Goal: Task Accomplishment & Management: Manage account settings

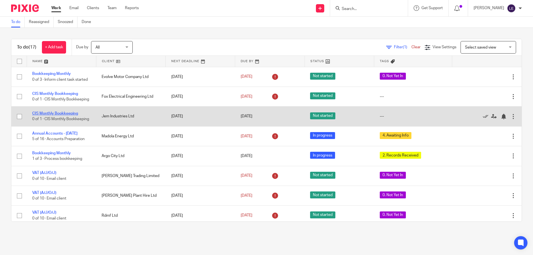
click at [58, 115] on link "CIS Monthly Bookkeeping" at bounding box center [55, 114] width 46 height 4
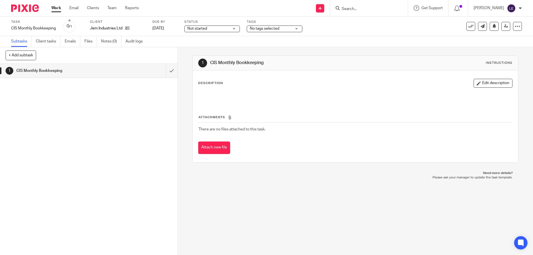
click at [268, 28] on span "No tags selected" at bounding box center [264, 29] width 29 height 4
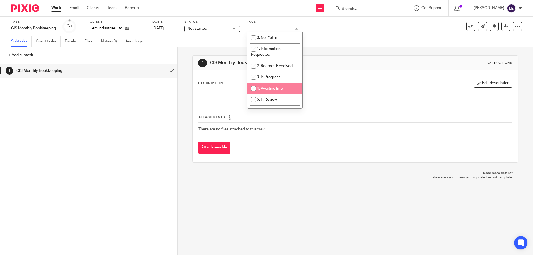
drag, startPoint x: 268, startPoint y: 88, endPoint x: 249, endPoint y: 70, distance: 25.9
click at [266, 87] on span "4. Awaiting Info" at bounding box center [270, 89] width 26 height 4
checkbox input "true"
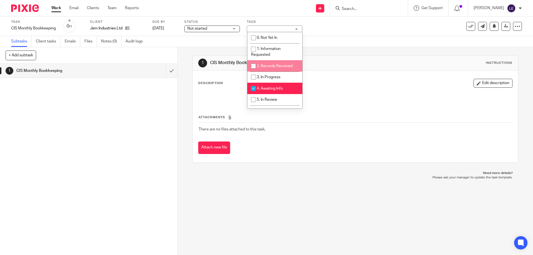
click at [207, 31] on span "Not started" at bounding box center [208, 29] width 42 height 6
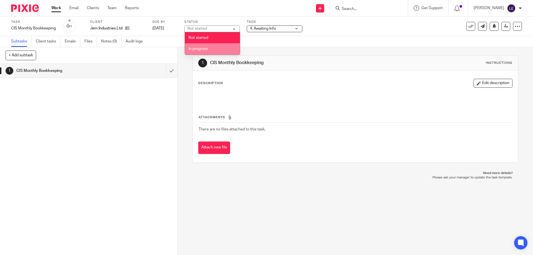
click at [207, 49] on span "In progress" at bounding box center [197, 49] width 19 height 4
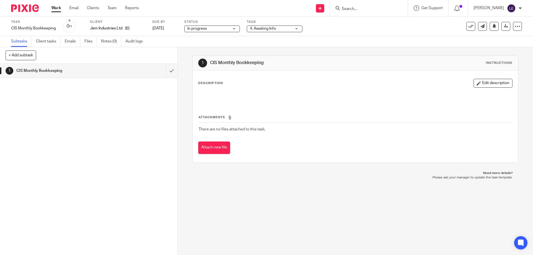
click at [60, 7] on link "Work" at bounding box center [56, 8] width 10 height 6
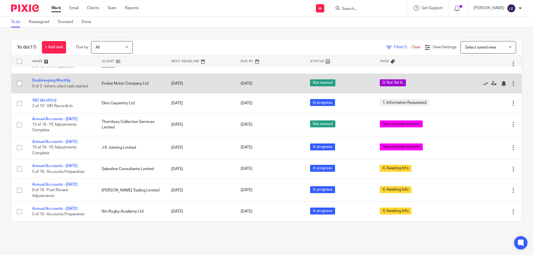
scroll to position [206, 0]
